Goal: Information Seeking & Learning: Find specific fact

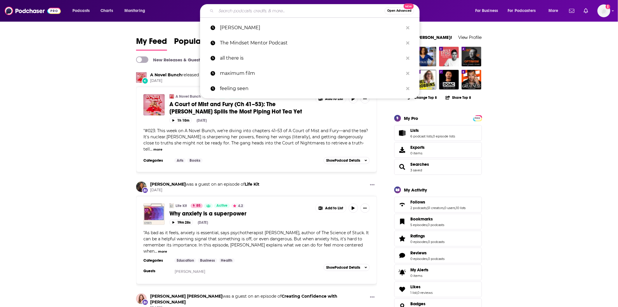
click at [226, 12] on input "Search podcasts, credits, & more..." at bounding box center [300, 10] width 168 height 9
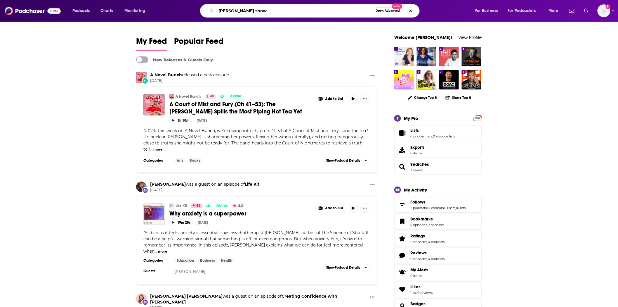
type input "[PERSON_NAME] show"
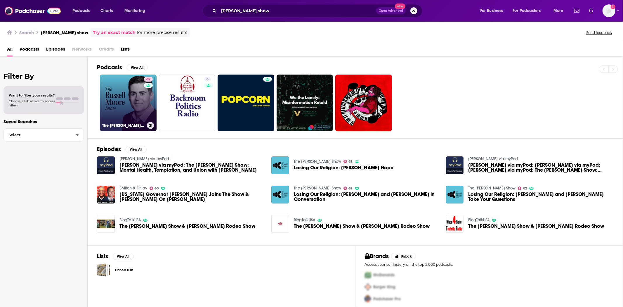
click at [121, 107] on link "62 The [PERSON_NAME] Show" at bounding box center [128, 102] width 57 height 57
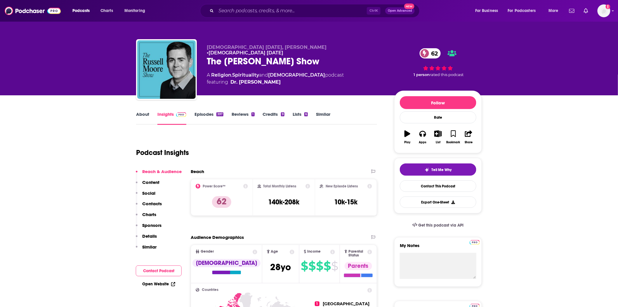
click at [206, 113] on link "Episodes 397" at bounding box center [208, 117] width 29 height 13
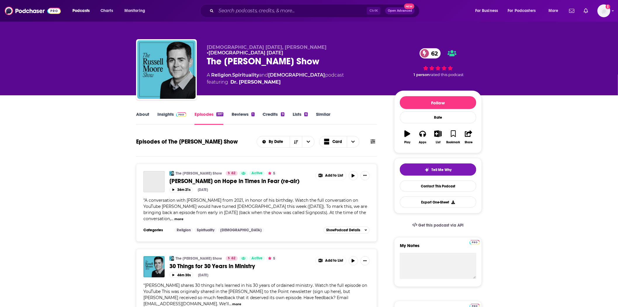
click at [216, 179] on span "[PERSON_NAME] on Hope in Times in Fear (re-air)" at bounding box center [234, 180] width 130 height 7
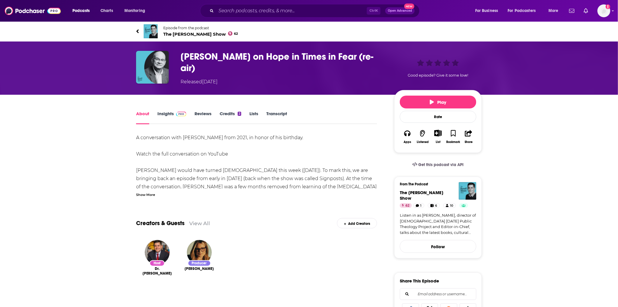
click at [171, 114] on link "Insights" at bounding box center [171, 117] width 29 height 13
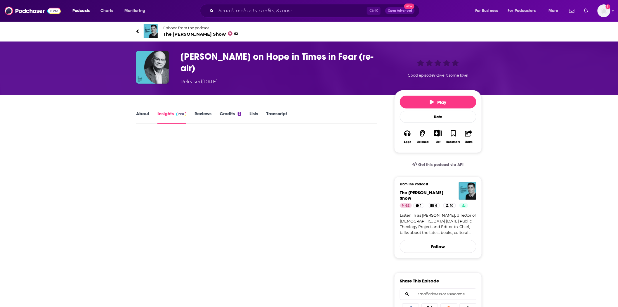
click at [282, 113] on link "Transcript" at bounding box center [276, 117] width 21 height 13
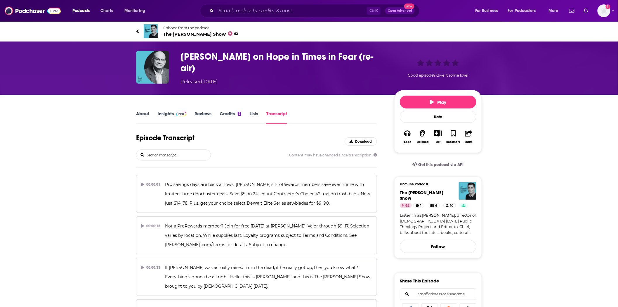
click at [144, 111] on link "About" at bounding box center [142, 117] width 13 height 13
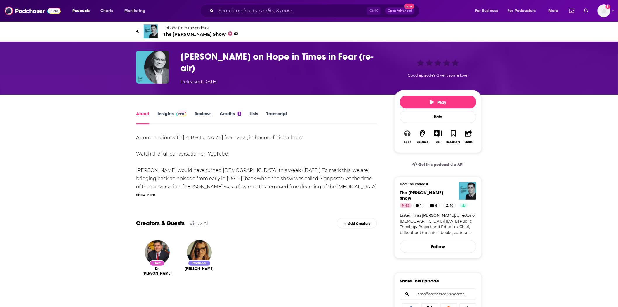
click at [409, 135] on icon "button" at bounding box center [407, 133] width 6 height 6
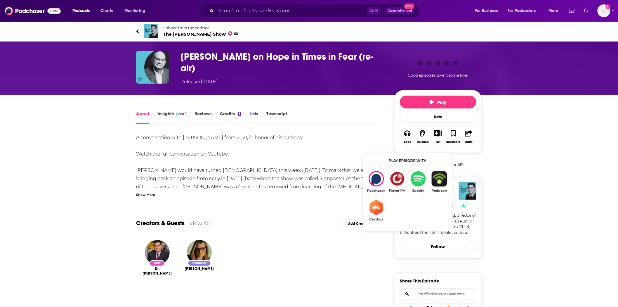
click at [186, 34] on span "The [PERSON_NAME] Show 62" at bounding box center [200, 34] width 75 height 6
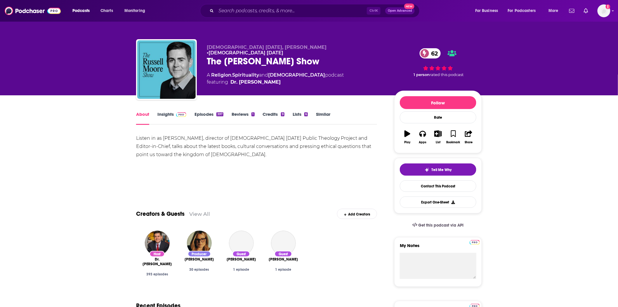
click at [177, 117] on link "Insights" at bounding box center [171, 117] width 29 height 13
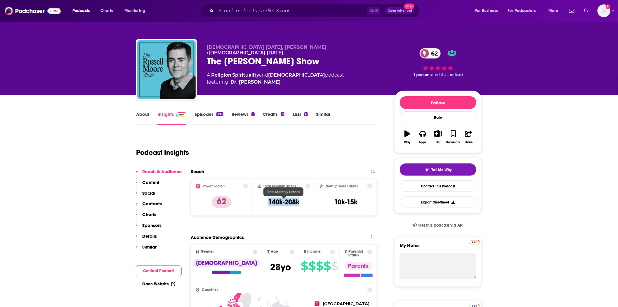
drag, startPoint x: 304, startPoint y: 199, endPoint x: 262, endPoint y: 199, distance: 42.3
click at [262, 199] on div "Total Monthly Listens 140k-208k" at bounding box center [283, 197] width 53 height 27
copy h3 "140k-208k"
